Goal: Transaction & Acquisition: Purchase product/service

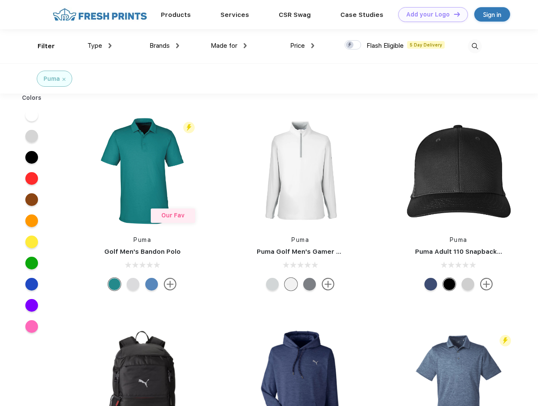
scroll to position [0, 0]
click at [430, 14] on link "Add your Logo Design Tool" at bounding box center [434, 14] width 70 height 15
click at [0, 0] on div "Design Tool" at bounding box center [0, 0] width 0 height 0
click at [453, 14] on link "Add your Logo Design Tool" at bounding box center [434, 14] width 70 height 15
click at [41, 46] on div "Filter" at bounding box center [46, 46] width 17 height 10
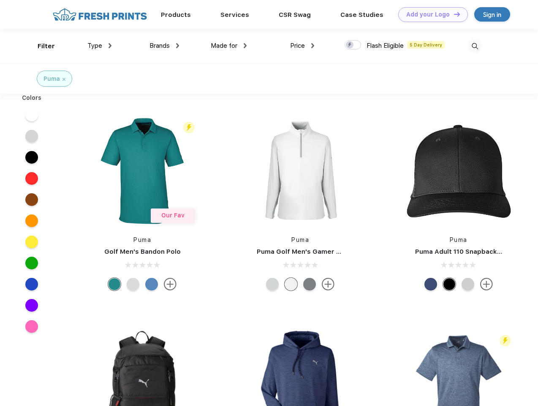
click at [100, 46] on span "Type" at bounding box center [94, 46] width 15 height 8
click at [164, 46] on span "Brands" at bounding box center [160, 46] width 20 height 8
click at [229, 46] on span "Made for" at bounding box center [224, 46] width 27 height 8
click at [303, 46] on span "Price" at bounding box center [297, 46] width 15 height 8
click at [353, 45] on div at bounding box center [353, 44] width 16 height 9
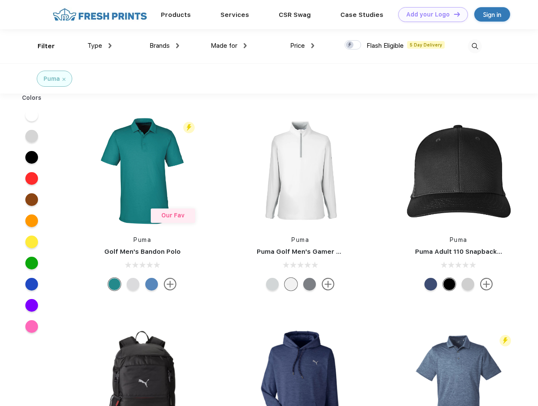
click at [350, 45] on input "checkbox" at bounding box center [347, 42] width 5 height 5
click at [475, 46] on img at bounding box center [475, 46] width 14 height 14
